Goal: Information Seeking & Learning: Learn about a topic

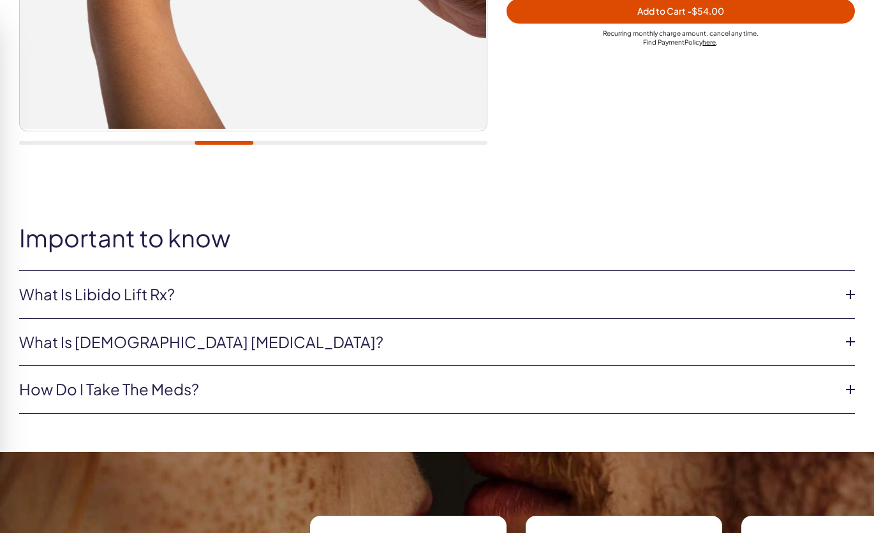
scroll to position [438, 0]
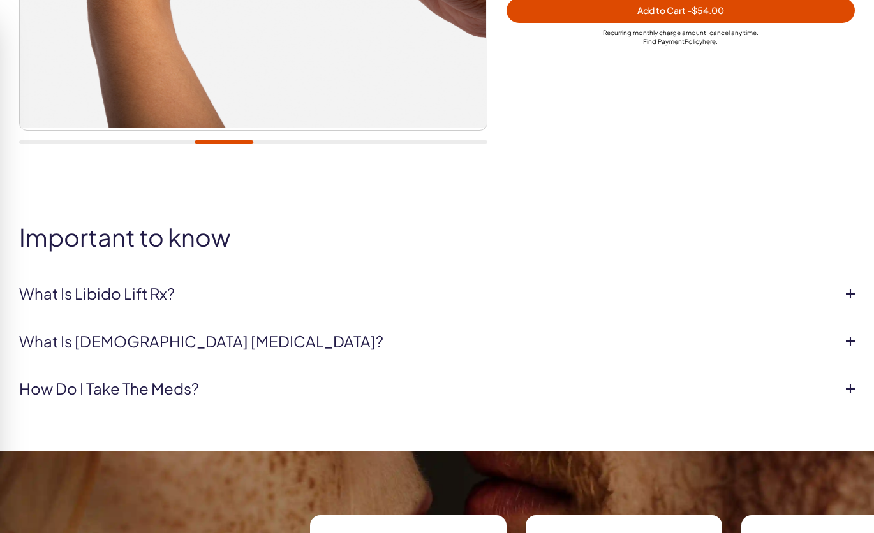
click at [598, 281] on li "What is Libido Lift Rx? Libido Lift Rx is a compounded medication* with L-Citru…" at bounding box center [437, 294] width 836 height 48
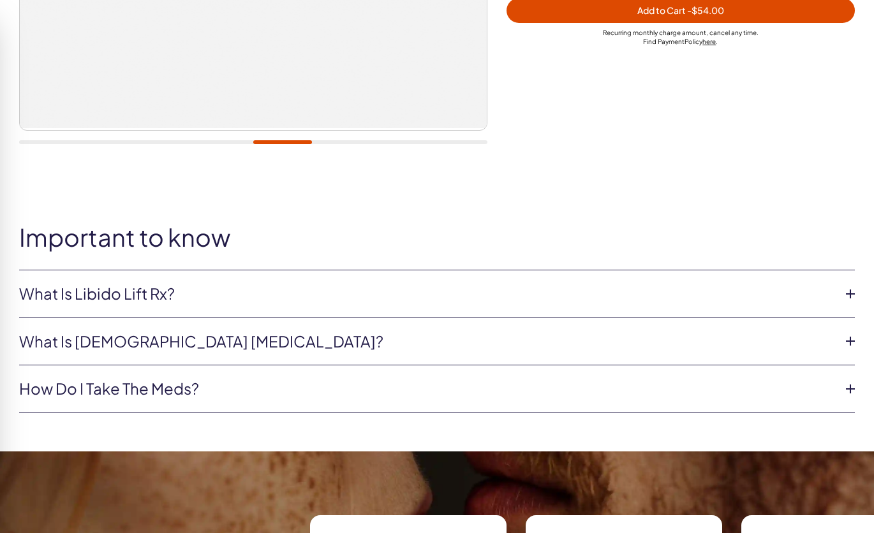
click at [601, 291] on link "What is Libido Lift Rx?" at bounding box center [426, 294] width 815 height 22
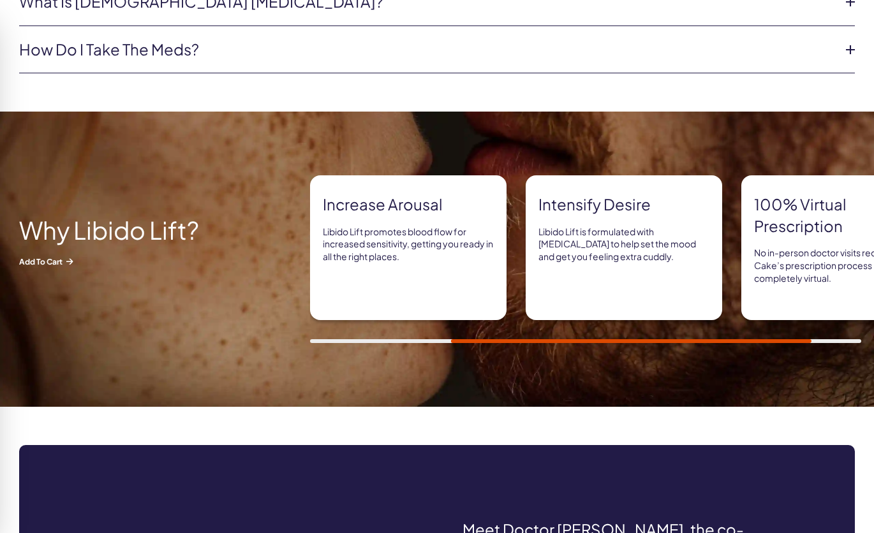
scroll to position [684, 0]
